Goal: Task Accomplishment & Management: Manage account settings

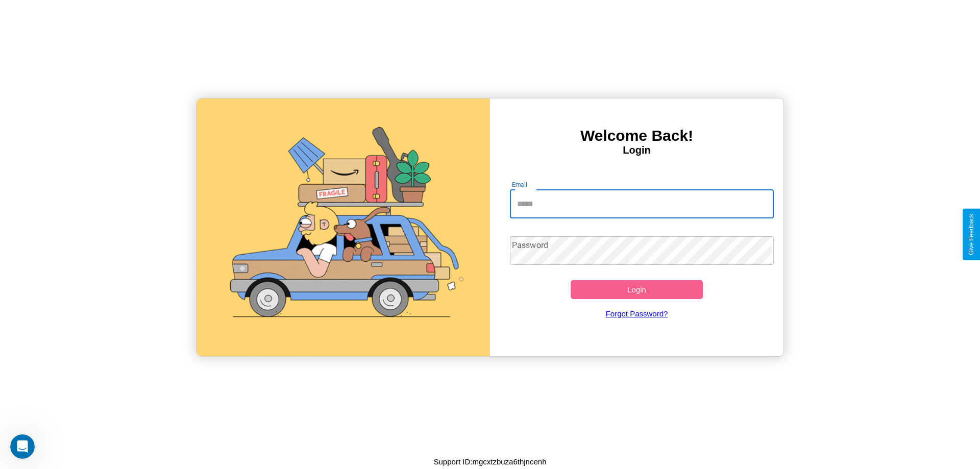
click at [642, 204] on input "Email" at bounding box center [642, 204] width 264 height 29
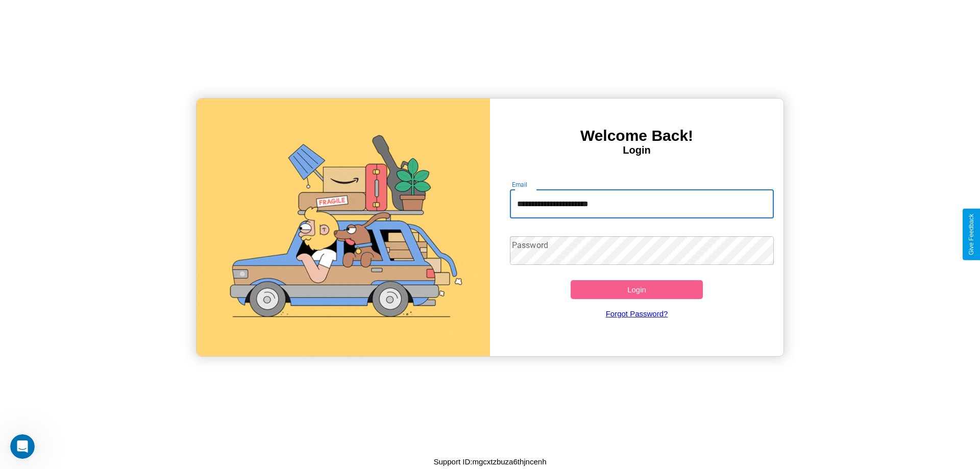
type input "**********"
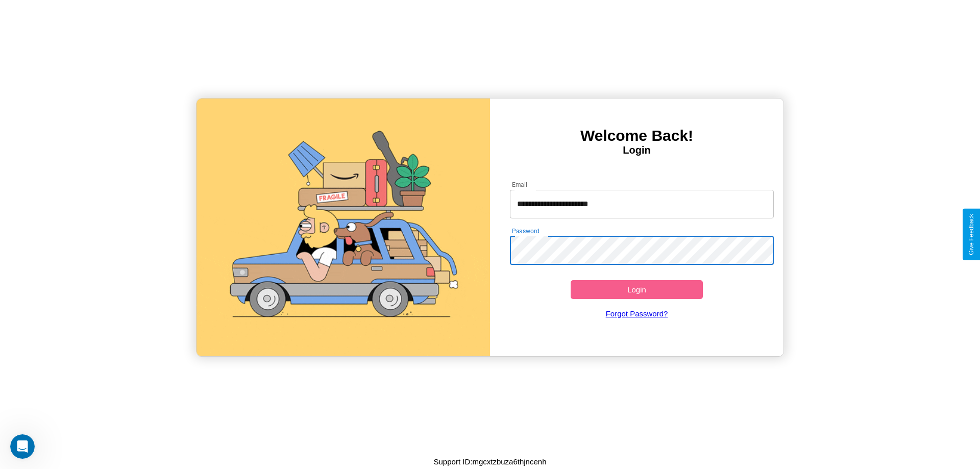
click at [637, 289] on button "Login" at bounding box center [637, 289] width 132 height 19
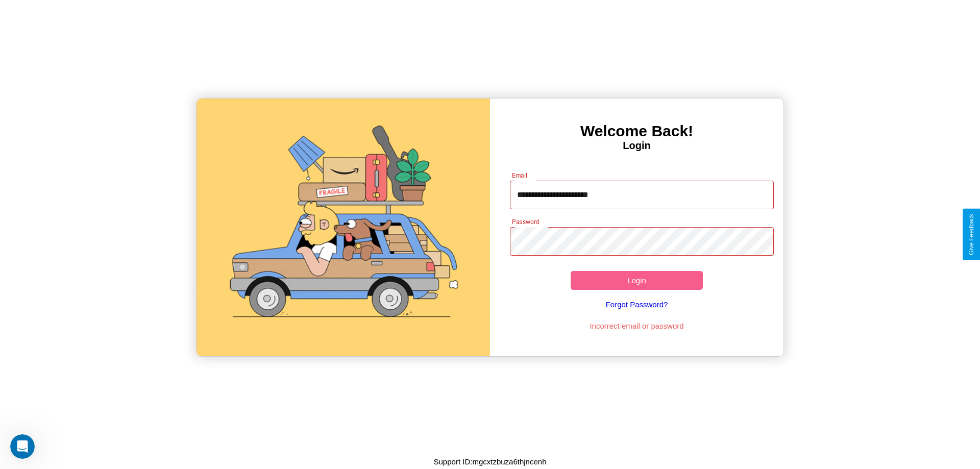
click at [637, 280] on button "Login" at bounding box center [637, 280] width 132 height 19
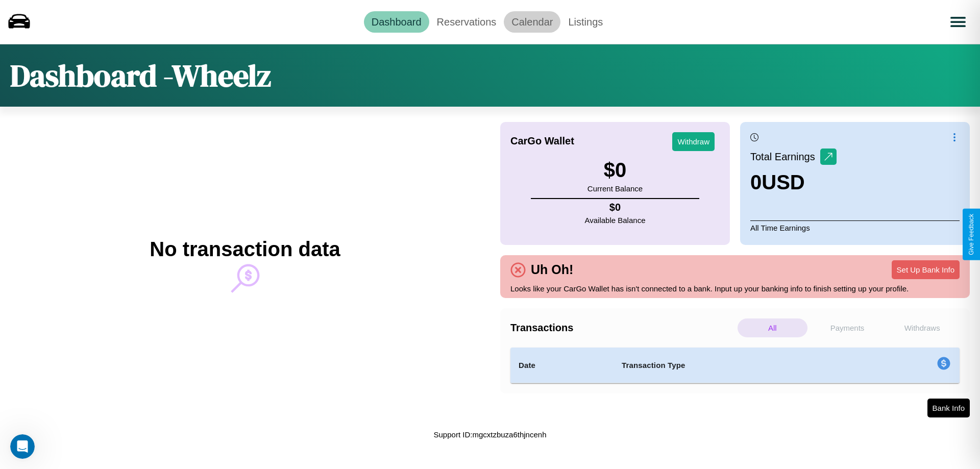
click at [532, 21] on link "Calendar" at bounding box center [532, 21] width 57 height 21
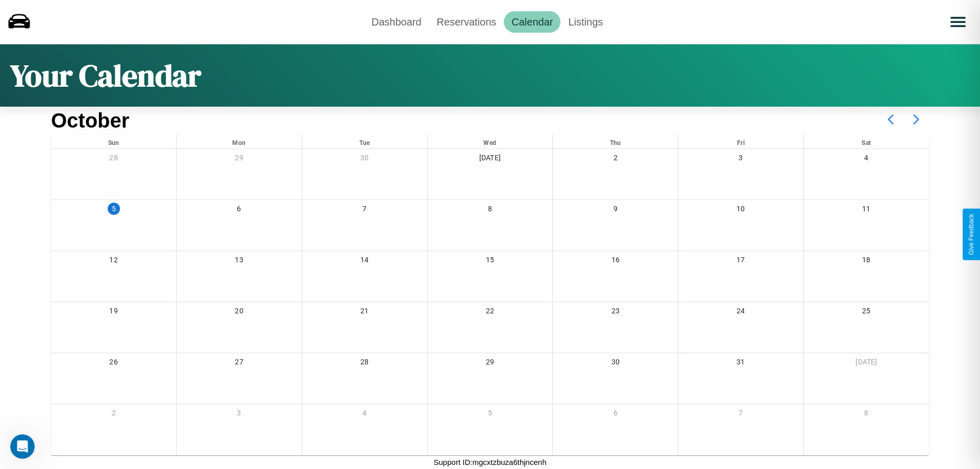
click at [916, 119] on icon at bounding box center [917, 120] width 26 height 26
click at [396, 21] on link "Dashboard" at bounding box center [396, 21] width 65 height 21
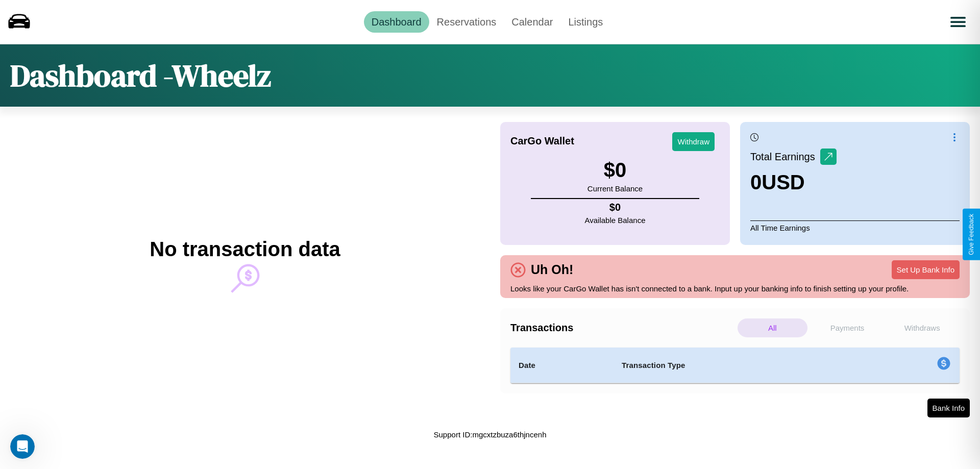
click at [922, 328] on p "Withdraws" at bounding box center [922, 328] width 70 height 19
click at [772, 328] on p "All" at bounding box center [773, 328] width 70 height 19
click at [466, 21] on link "Reservations" at bounding box center [466, 21] width 75 height 21
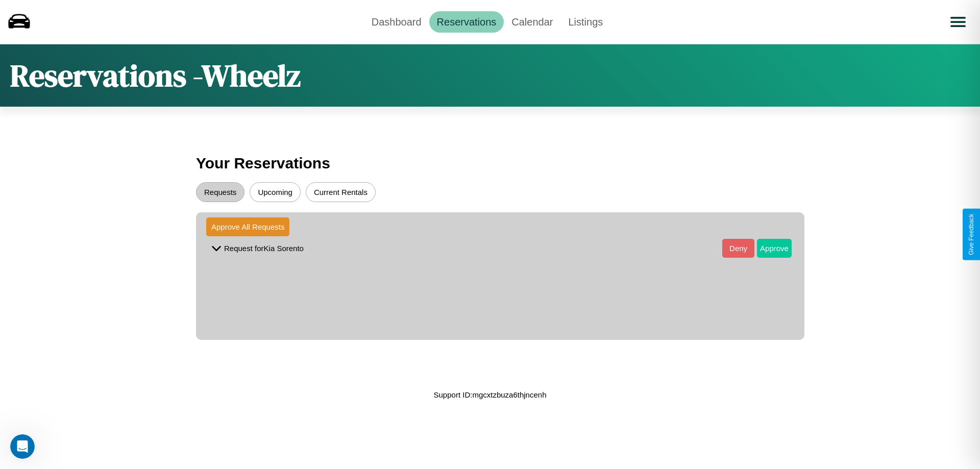
click at [767, 248] on button "Approve" at bounding box center [774, 248] width 35 height 19
